Goal: Task Accomplishment & Management: Manage account settings

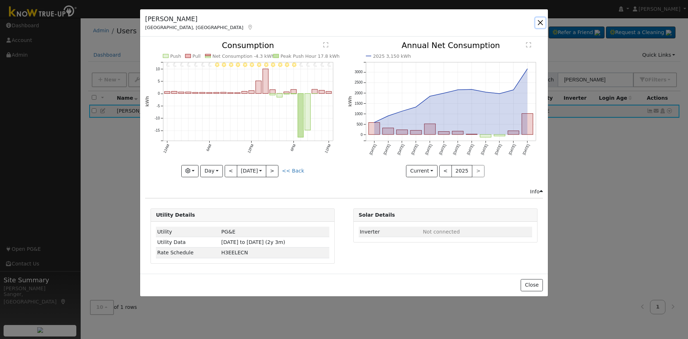
click at [542, 22] on button "button" at bounding box center [540, 23] width 10 height 10
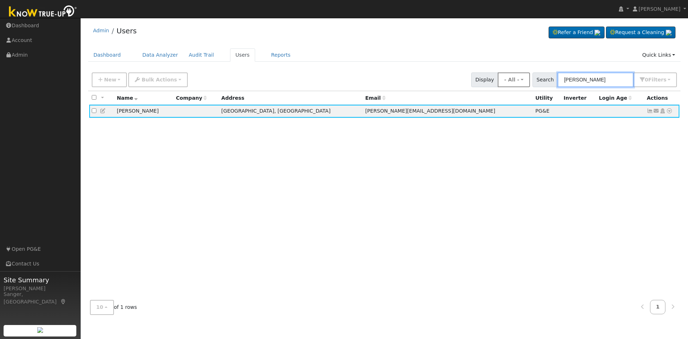
drag, startPoint x: 623, startPoint y: 80, endPoint x: 535, endPoint y: 80, distance: 87.4
click at [535, 80] on div "New Add User Quick Add Quick Connect Quick Convert Lead Bulk Actions Send Email…" at bounding box center [384, 78] width 588 height 17
paste input "[PERSON_NAME] & [PERSON_NAME]"
type input "[PERSON_NAME] & [PERSON_NAME]"
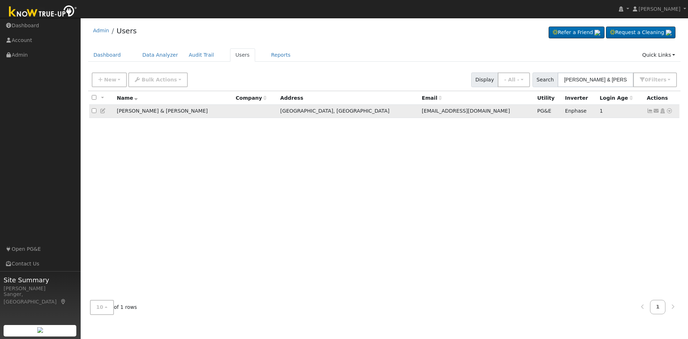
click at [650, 112] on icon at bounding box center [650, 110] width 6 height 5
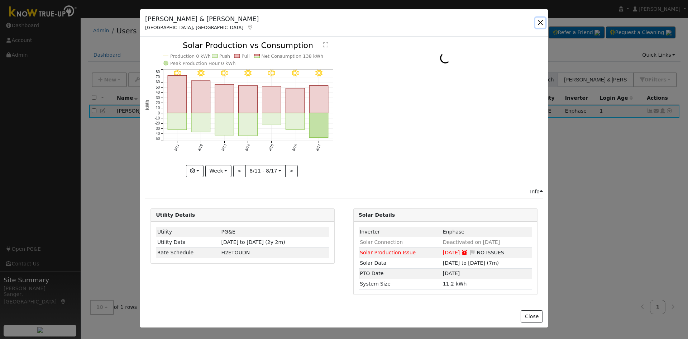
click at [539, 22] on button "button" at bounding box center [540, 23] width 10 height 10
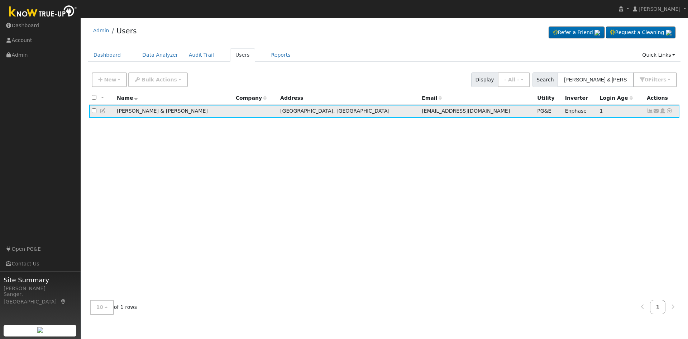
click at [648, 111] on icon at bounding box center [650, 110] width 6 height 5
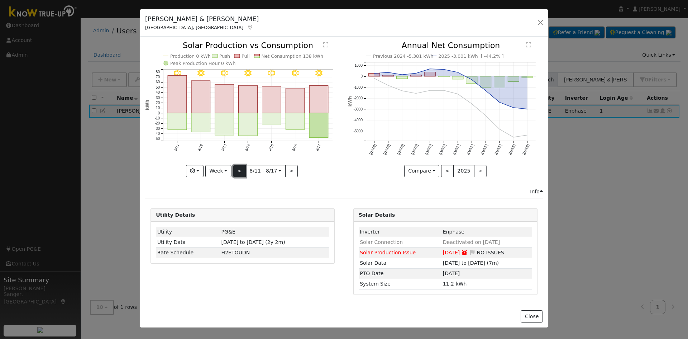
click at [239, 169] on button "<" at bounding box center [239, 171] width 13 height 12
type input "[DATE]"
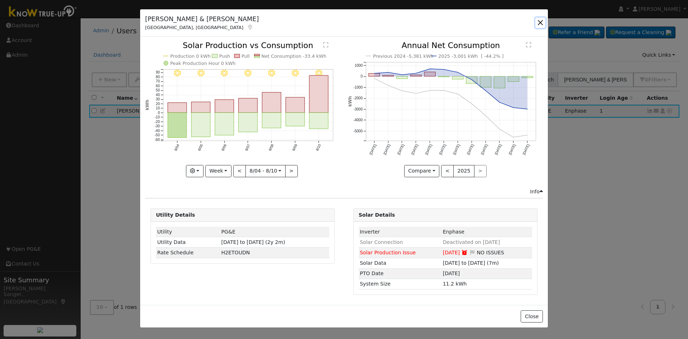
click at [542, 20] on button "button" at bounding box center [540, 23] width 10 height 10
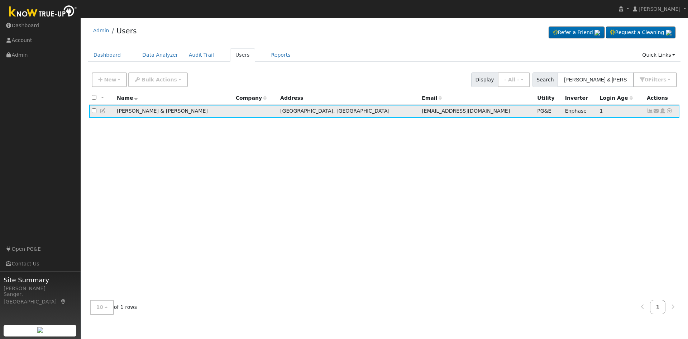
click at [663, 113] on icon at bounding box center [662, 110] width 6 height 5
